Goal: Use online tool/utility: Utilize a website feature to perform a specific function

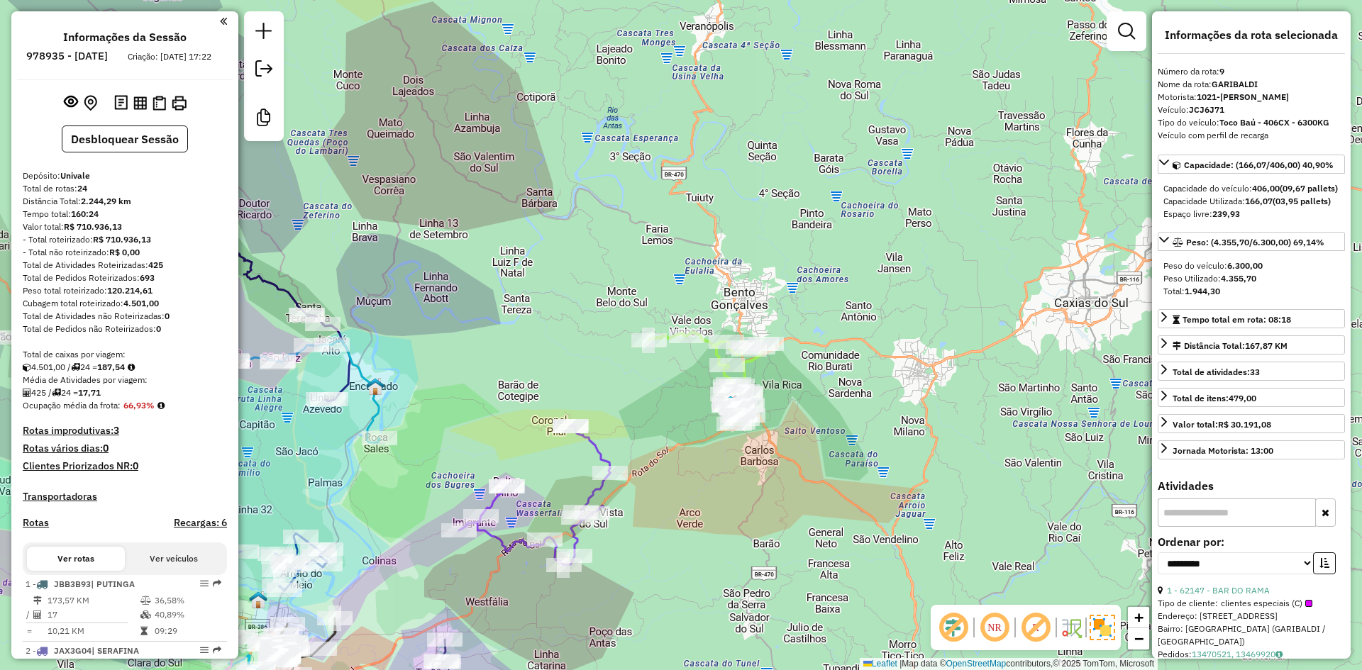
select select "**********"
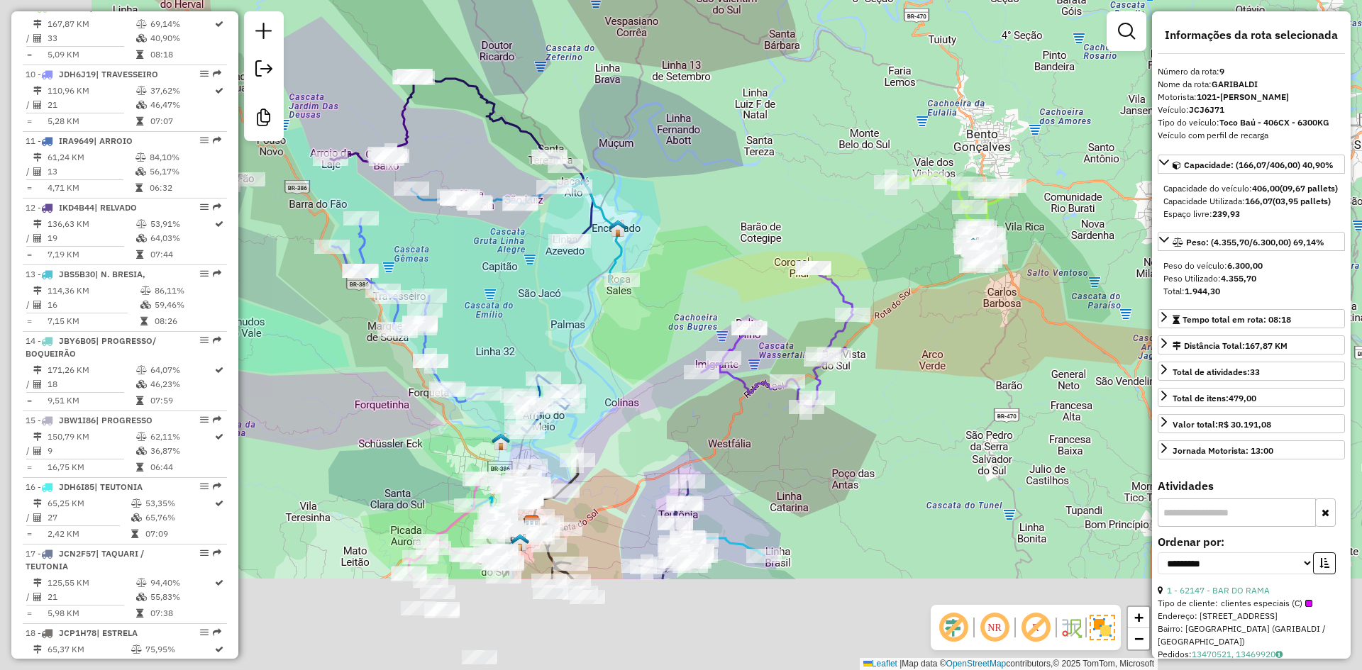
drag, startPoint x: 438, startPoint y: 456, endPoint x: 824, endPoint y: 212, distance: 457.1
click at [816, 222] on div "Janela de atendimento Grade de atendimento Capacidade Transportadoras Veículos …" at bounding box center [681, 335] width 1362 height 670
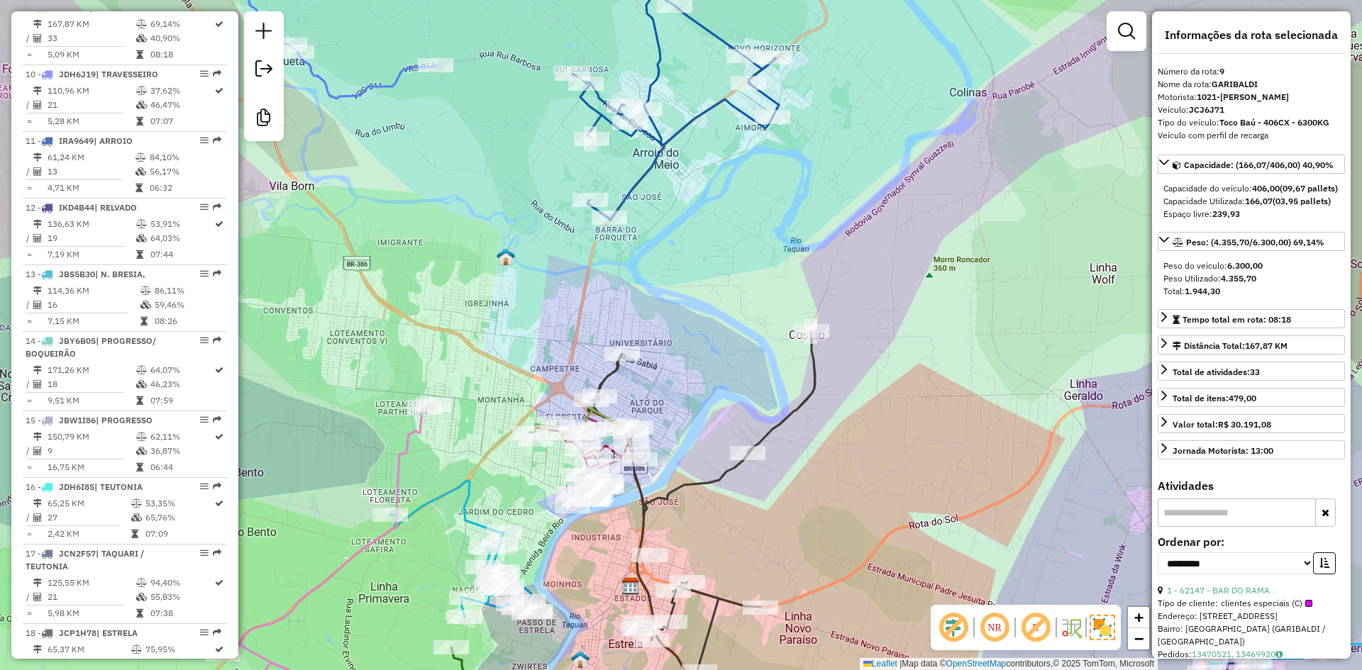
drag, startPoint x: 654, startPoint y: 400, endPoint x: 694, endPoint y: 301, distance: 107.0
click at [694, 301] on div "Janela de atendimento Grade de atendimento Capacidade Transportadoras Veículos …" at bounding box center [681, 335] width 1362 height 670
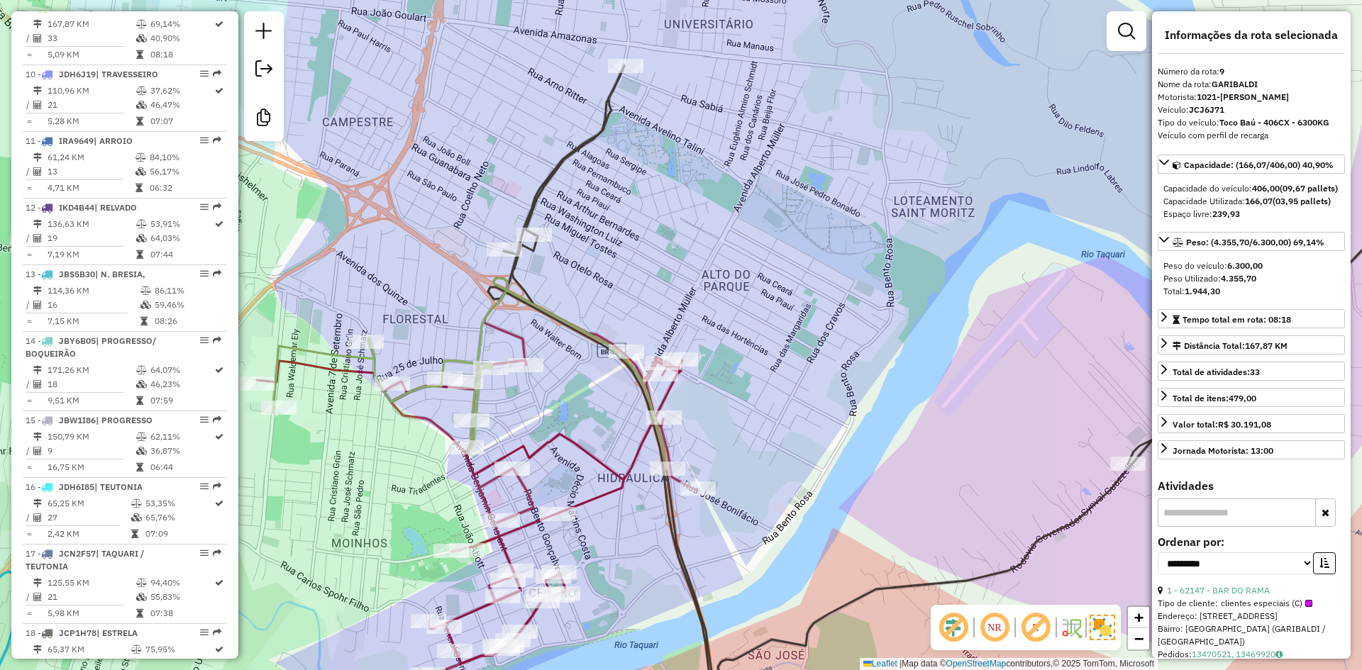
drag, startPoint x: 852, startPoint y: 323, endPoint x: 710, endPoint y: 317, distance: 142.0
click at [712, 318] on div "Janela de atendimento Grade de atendimento Capacidade Transportadoras Veículos …" at bounding box center [681, 335] width 1362 height 670
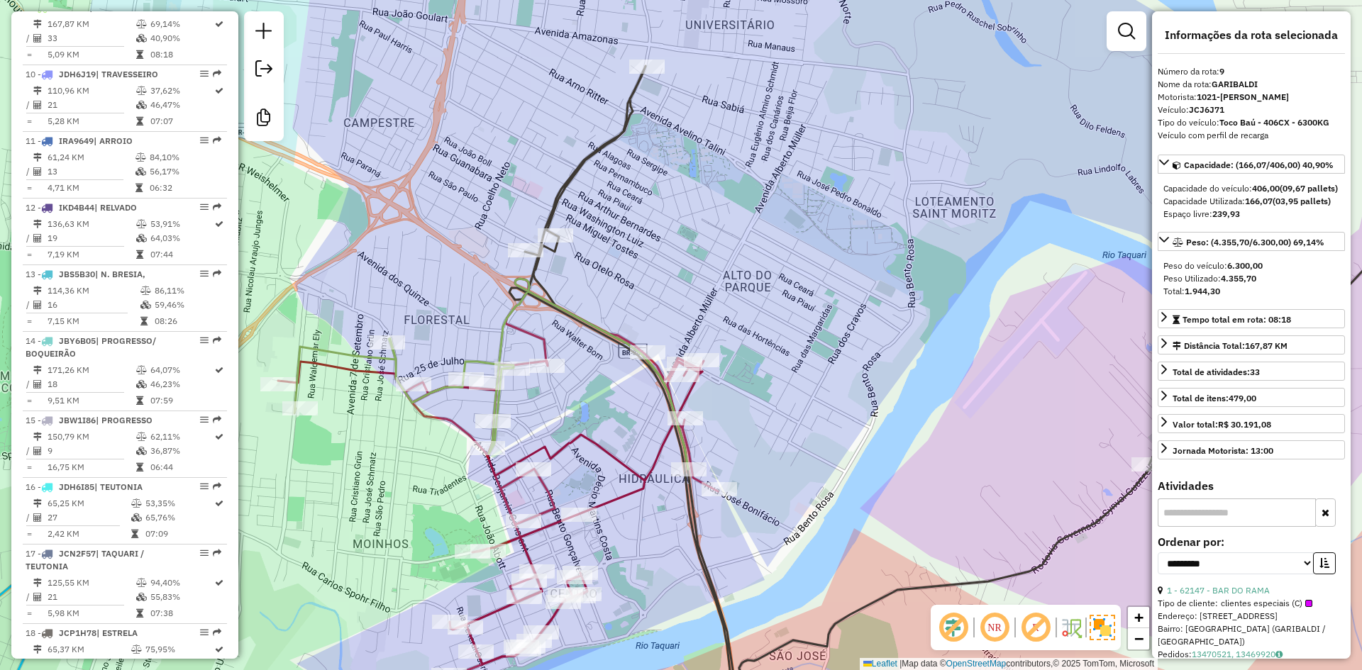
drag, startPoint x: 709, startPoint y: 416, endPoint x: 759, endPoint y: 426, distance: 51.2
click at [759, 426] on div "Janela de atendimento Grade de atendimento Capacidade Transportadoras Veículos …" at bounding box center [681, 335] width 1362 height 670
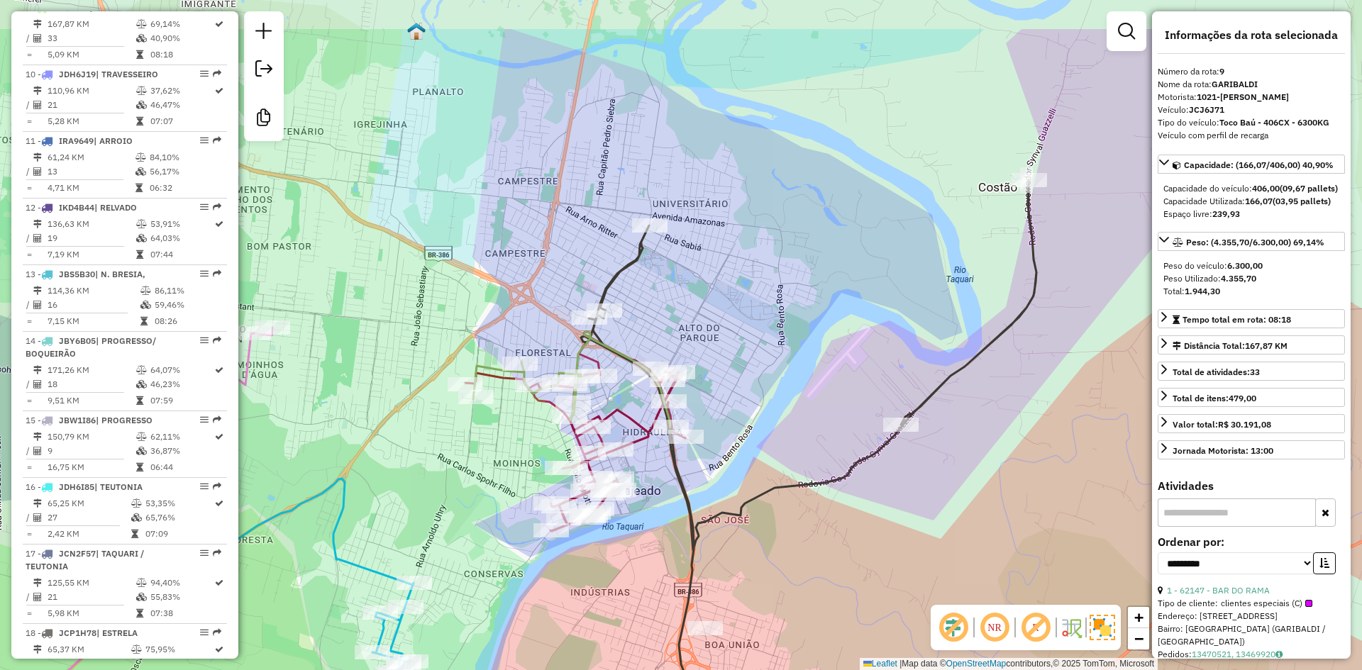
drag, startPoint x: 741, startPoint y: 182, endPoint x: 711, endPoint y: 278, distance: 101.2
click at [711, 278] on div "Janela de atendimento Grade de atendimento Capacidade Transportadoras Veículos …" at bounding box center [681, 335] width 1362 height 670
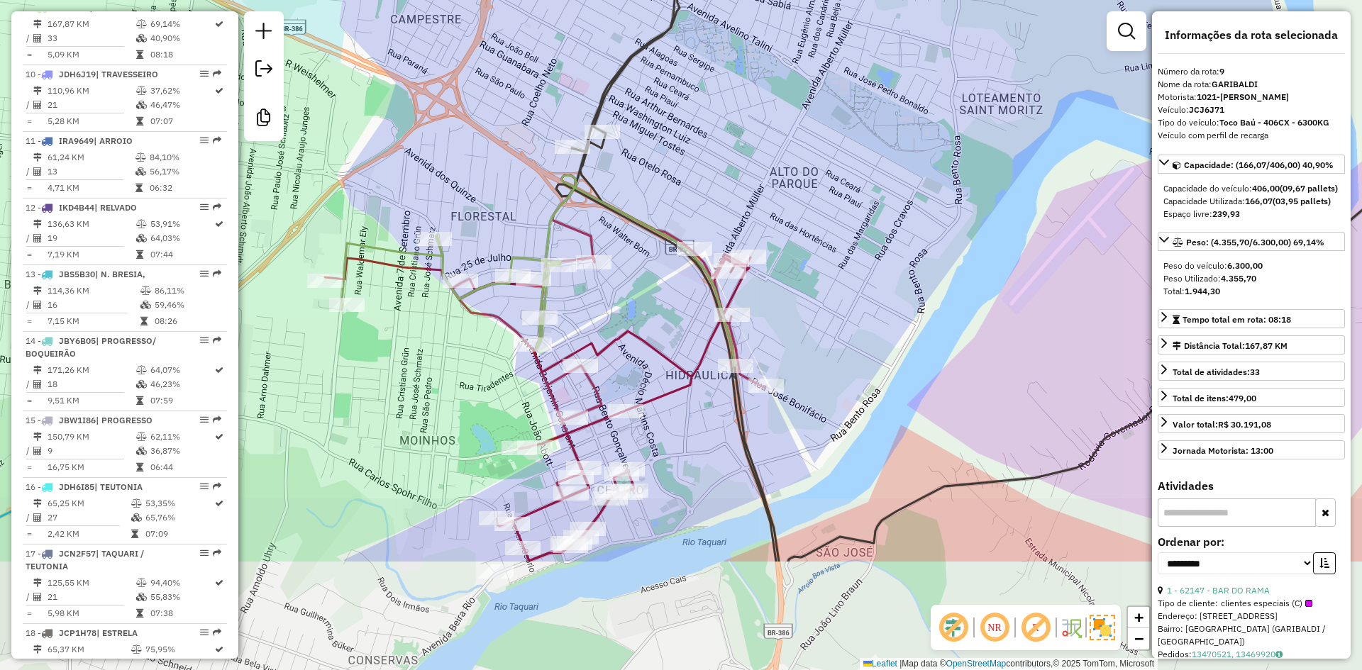
drag, startPoint x: 641, startPoint y: 367, endPoint x: 663, endPoint y: 170, distance: 198.5
click at [662, 170] on div "Janela de atendimento Grade de atendimento Capacidade Transportadoras Veículos …" at bounding box center [681, 335] width 1362 height 670
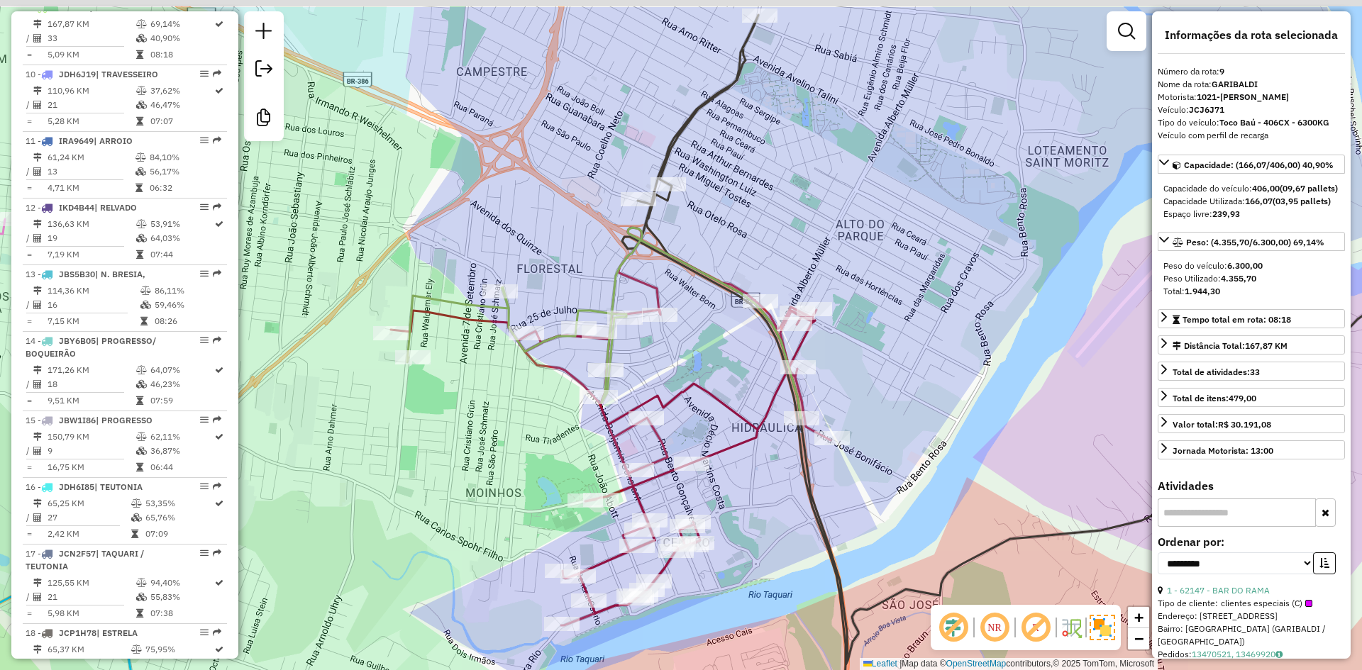
drag, startPoint x: 650, startPoint y: 155, endPoint x: 767, endPoint y: 296, distance: 182.9
click at [767, 296] on div "Janela de atendimento Grade de atendimento Capacidade Transportadoras Veículos …" at bounding box center [681, 335] width 1362 height 670
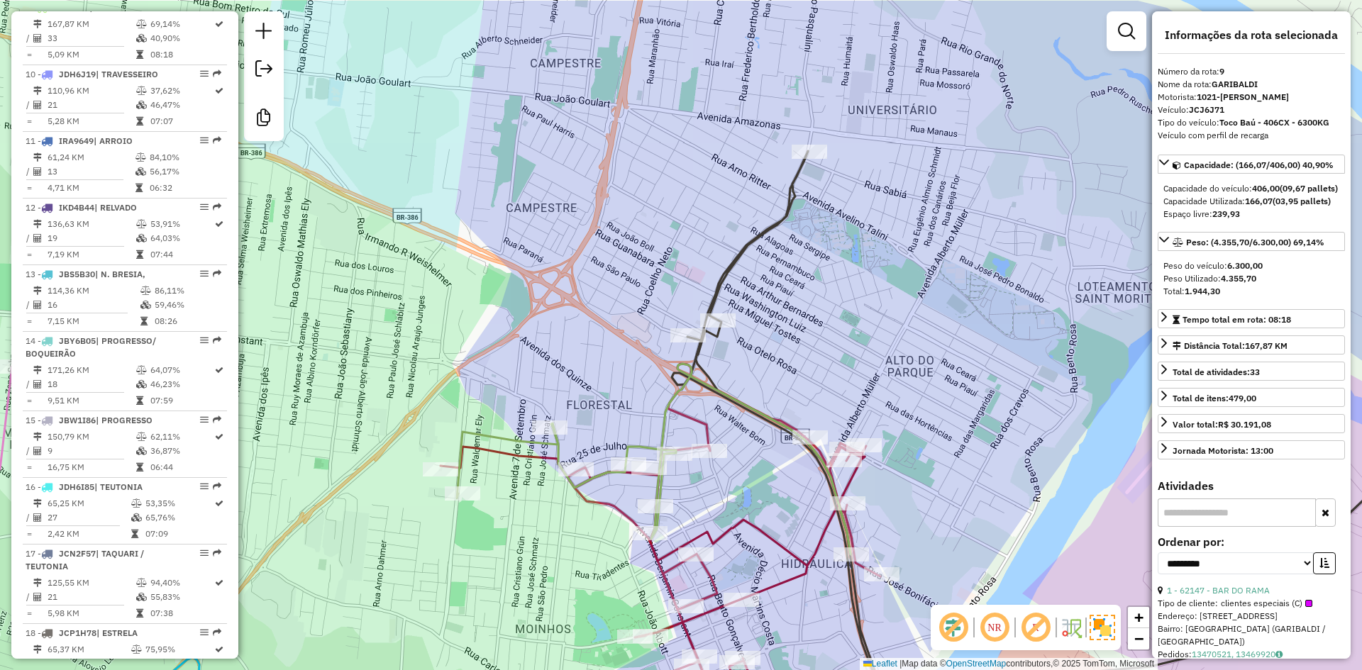
drag, startPoint x: 614, startPoint y: 300, endPoint x: 614, endPoint y: 372, distance: 72.4
click at [614, 372] on div "Janela de atendimento Grade de atendimento Capacidade Transportadoras Veículos …" at bounding box center [681, 335] width 1362 height 670
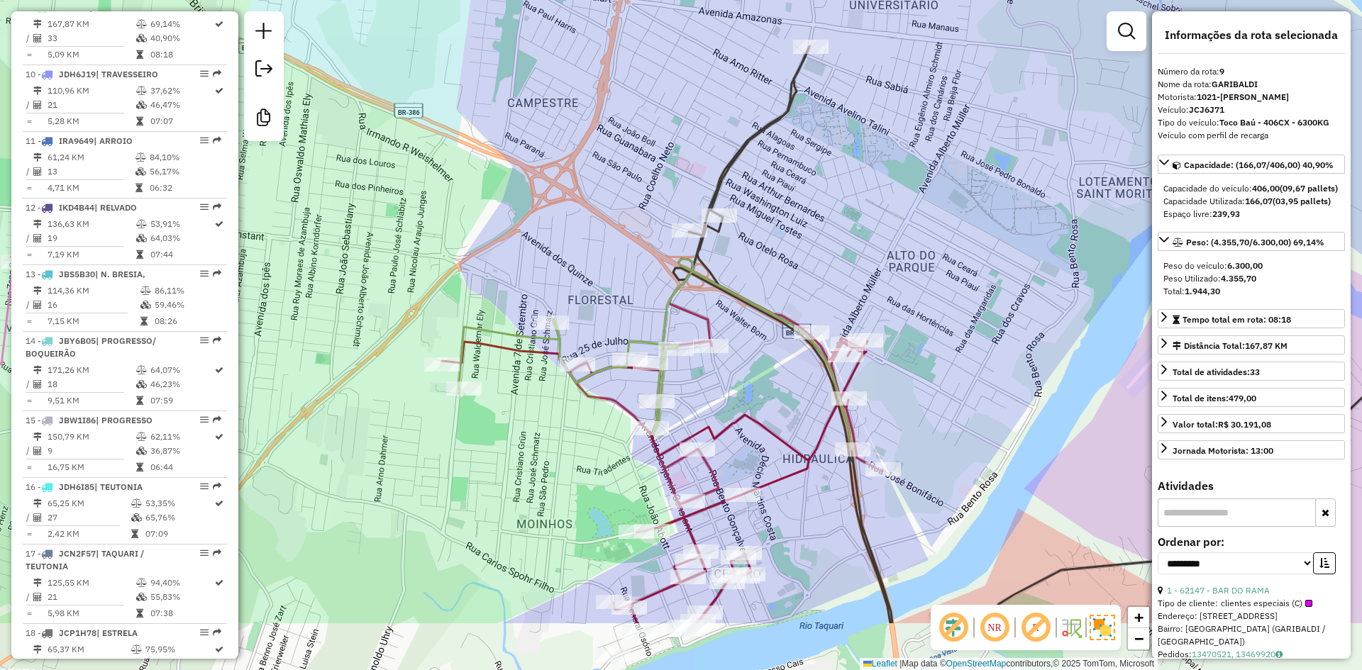
drag, startPoint x: 611, startPoint y: 408, endPoint x: 613, endPoint y: 287, distance: 120.6
click at [612, 289] on div "Janela de atendimento Grade de atendimento Capacidade Transportadoras Veículos …" at bounding box center [681, 335] width 1362 height 670
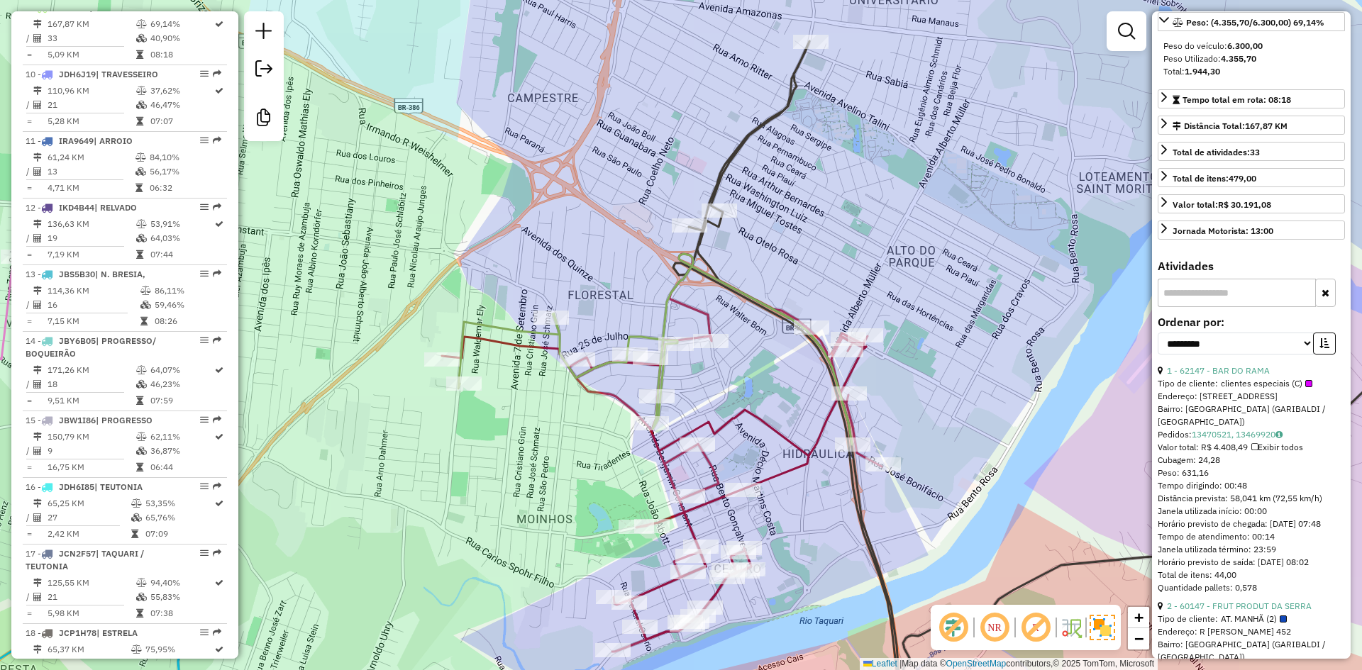
scroll to position [0, 0]
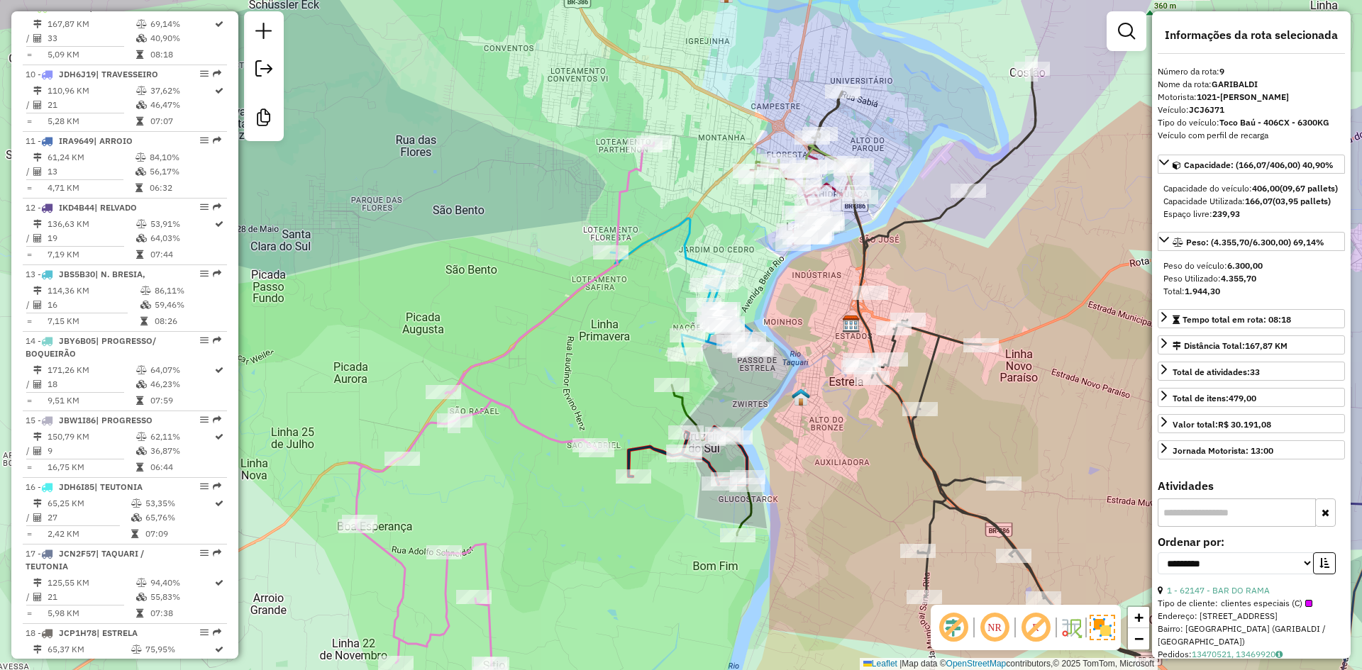
drag, startPoint x: 654, startPoint y: 295, endPoint x: 692, endPoint y: 184, distance: 117.5
click at [692, 218] on icon at bounding box center [683, 286] width 145 height 136
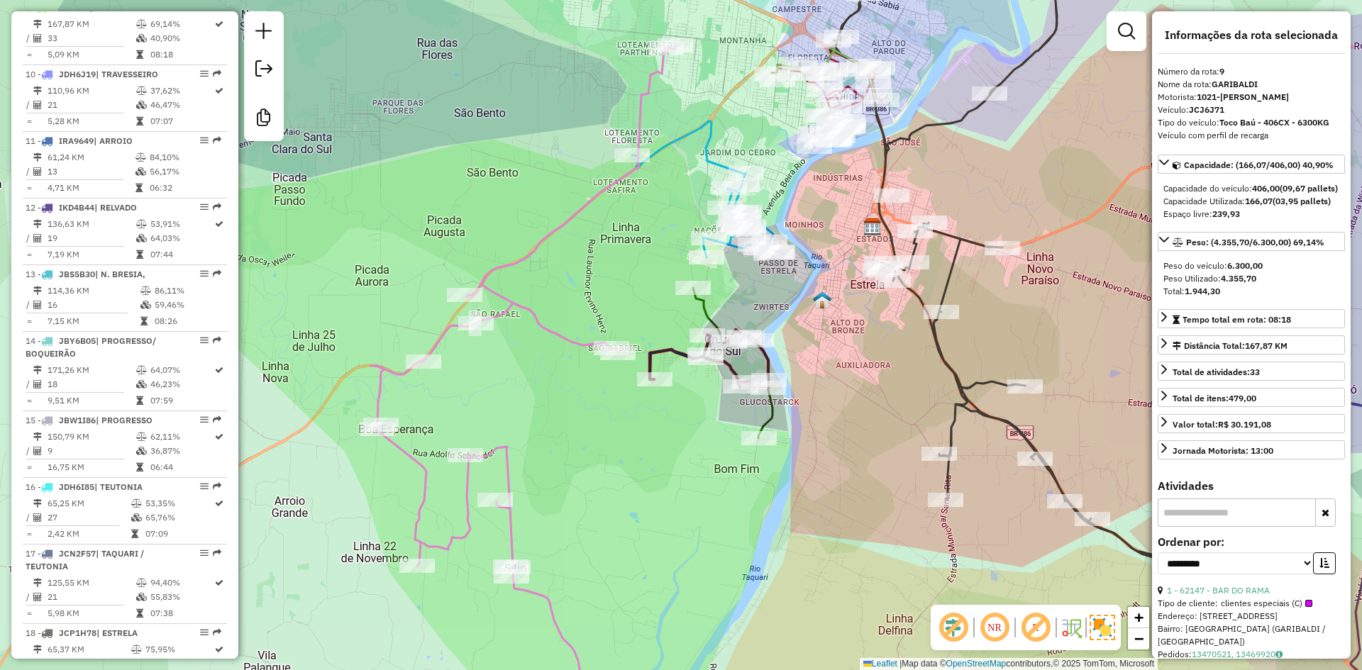
drag, startPoint x: 629, startPoint y: 283, endPoint x: 645, endPoint y: 204, distance: 80.4
click at [645, 206] on div "Janela de atendimento Grade de atendimento Capacidade Transportadoras Veículos …" at bounding box center [681, 335] width 1362 height 670
